Goal: Task Accomplishment & Management: Use online tool/utility

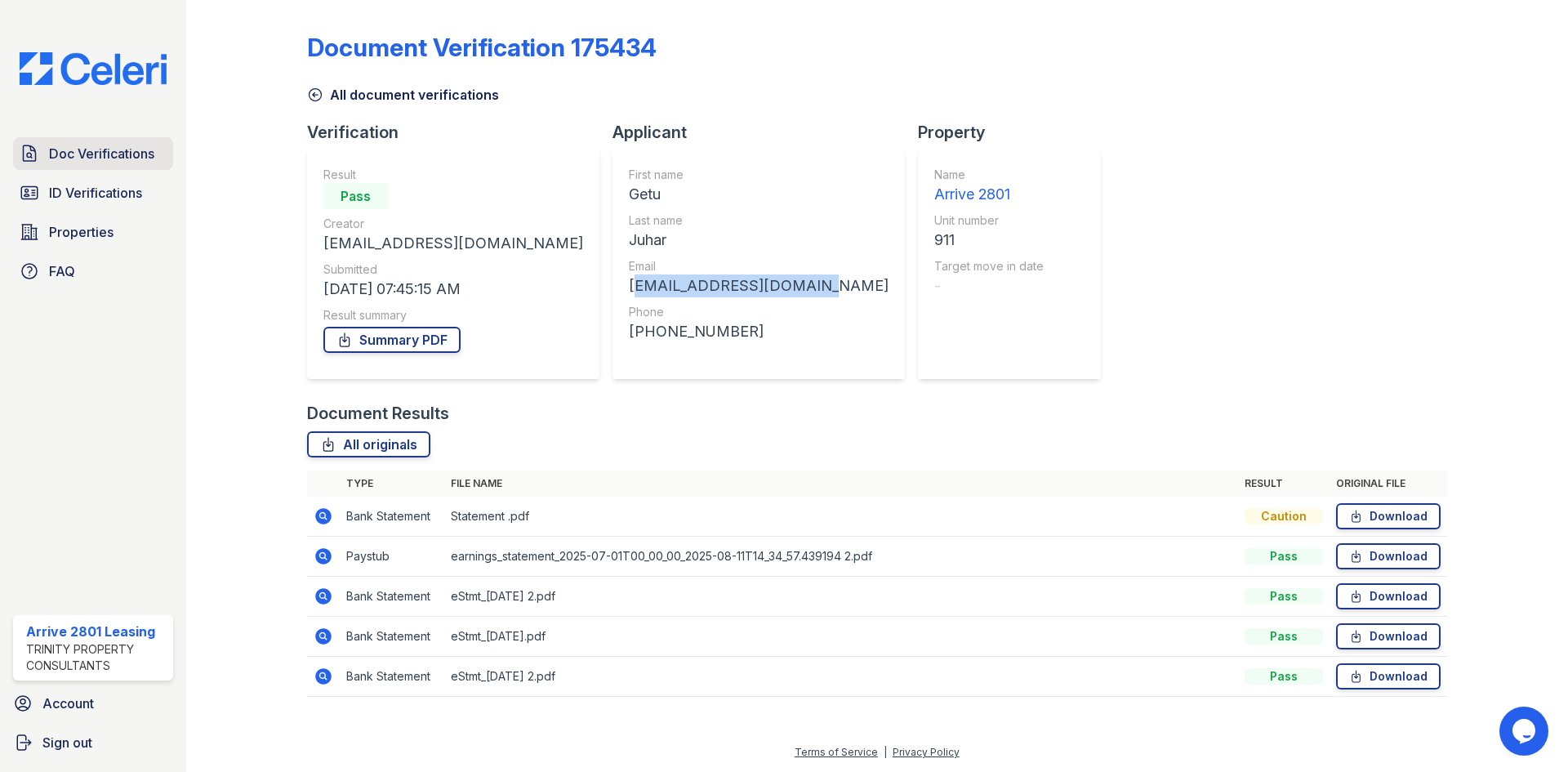
click at [122, 156] on span "Doc Verifications" at bounding box center [102, 153] width 105 height 19
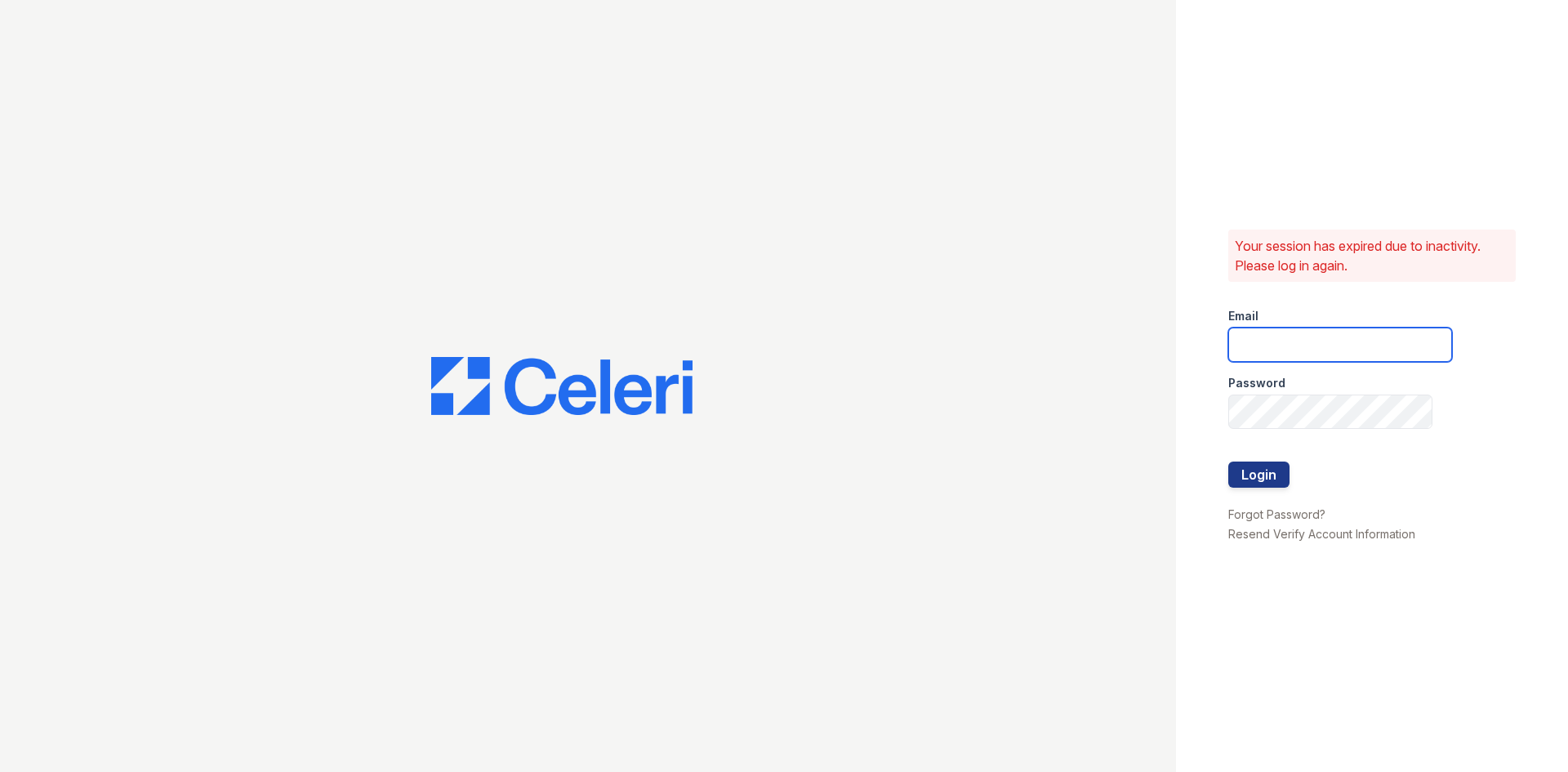
type input "[EMAIL_ADDRESS][DOMAIN_NAME]"
click at [1266, 471] on button "Login" at bounding box center [1259, 474] width 61 height 26
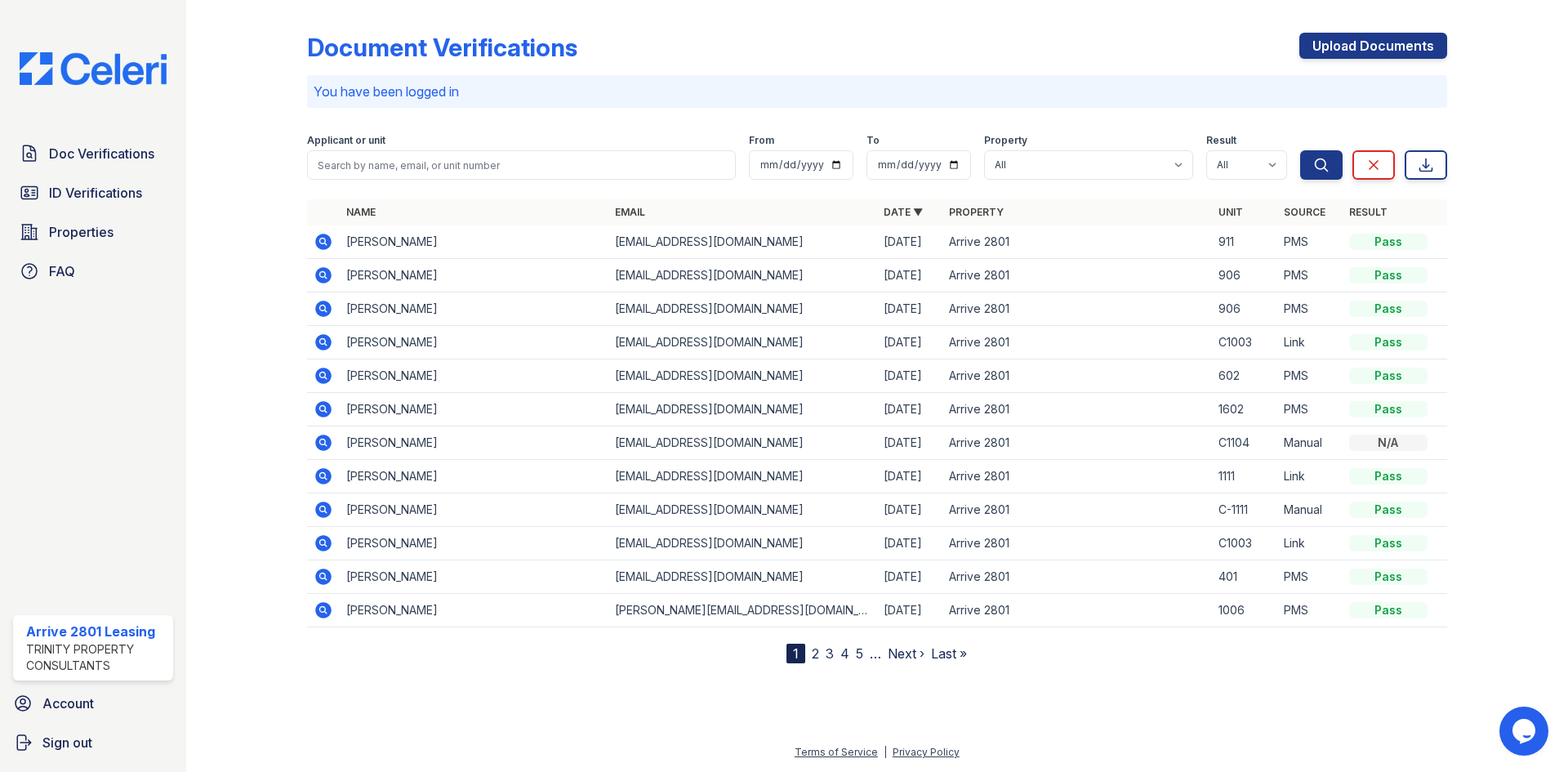
click at [322, 243] on icon at bounding box center [322, 241] width 19 height 19
